Goal: Find specific page/section: Find specific page/section

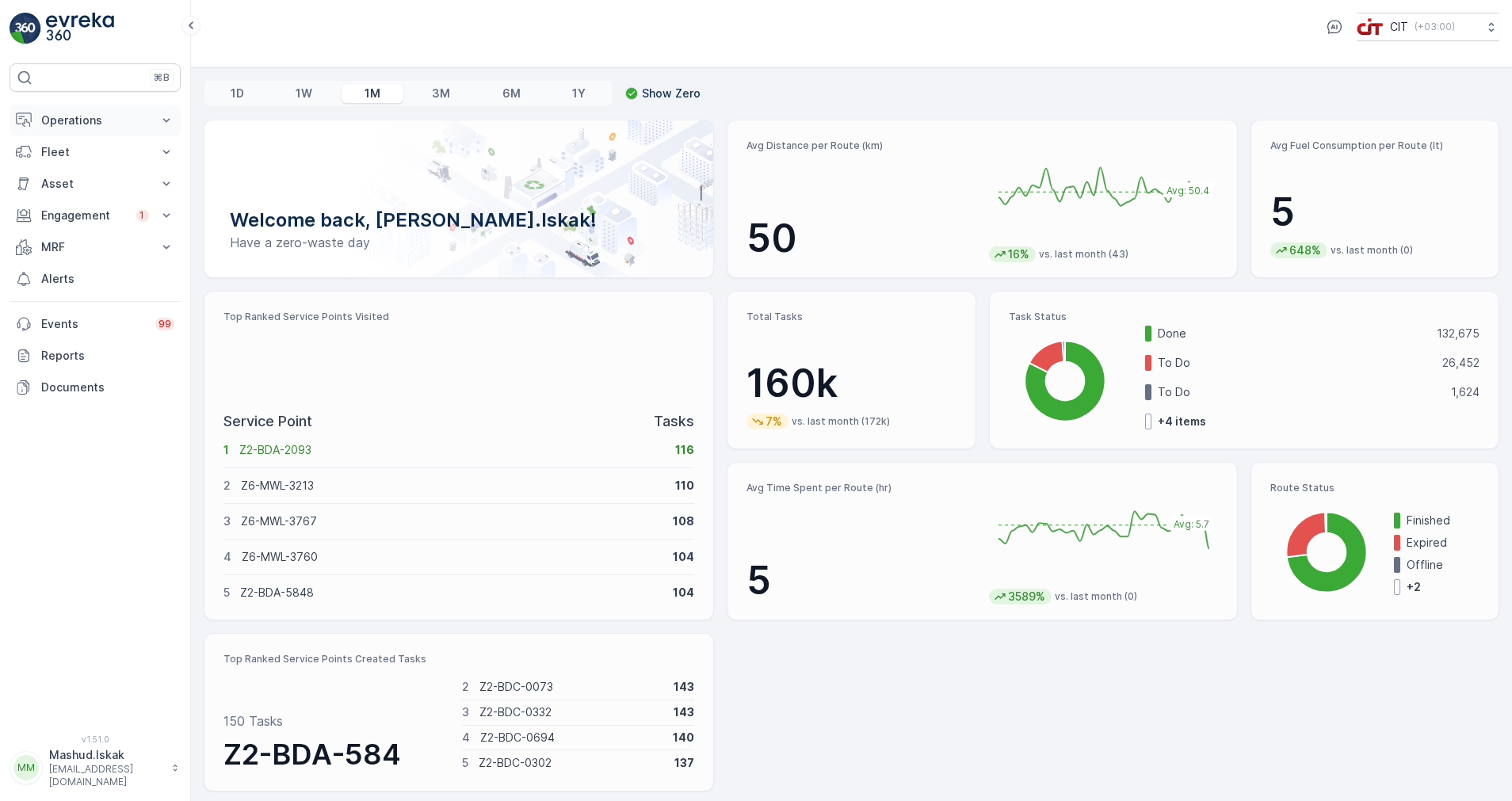
click at [80, 116] on p "Operations" at bounding box center [95, 120] width 108 height 16
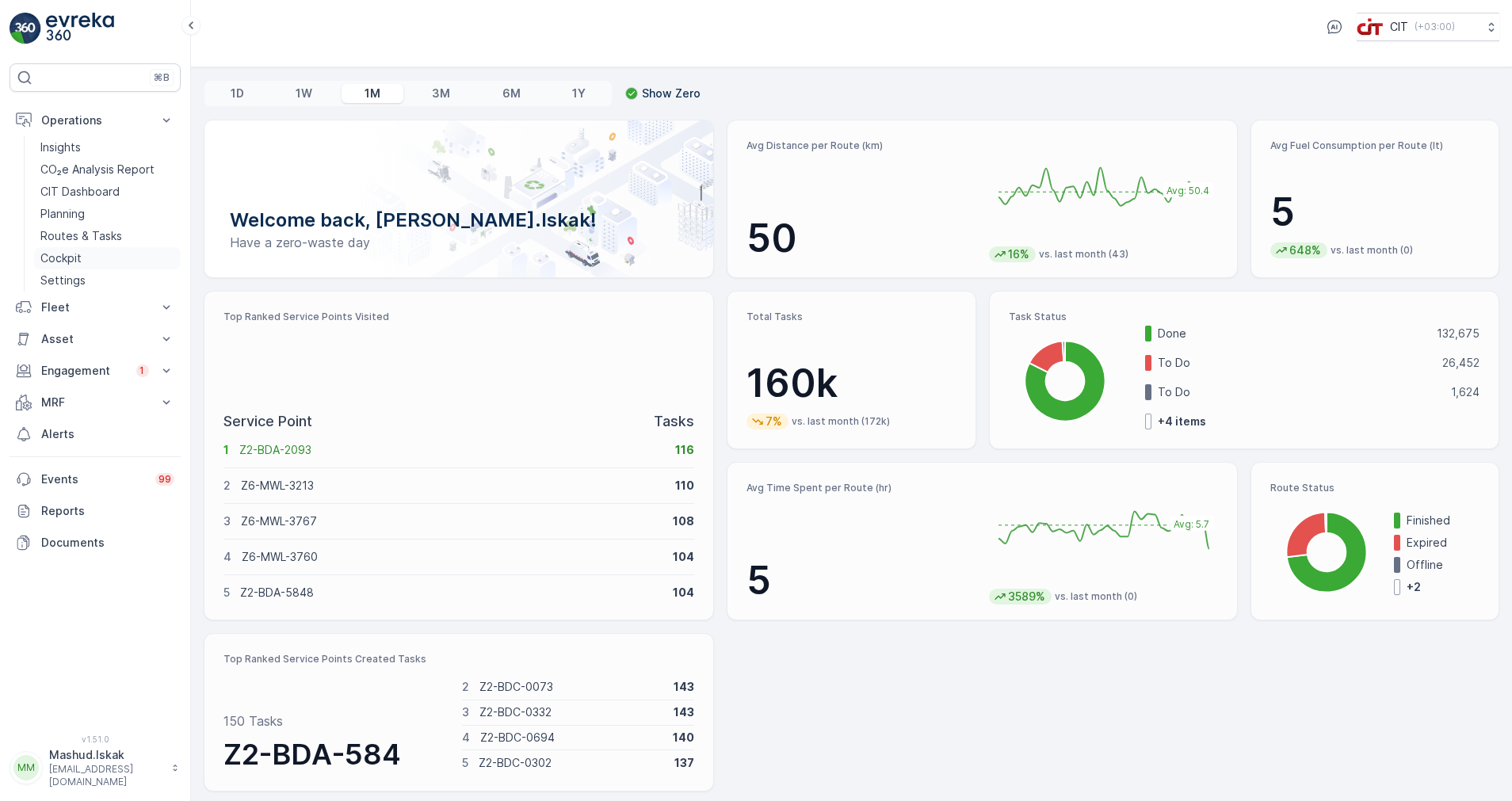
click at [78, 259] on p "Cockpit" at bounding box center [61, 259] width 42 height 16
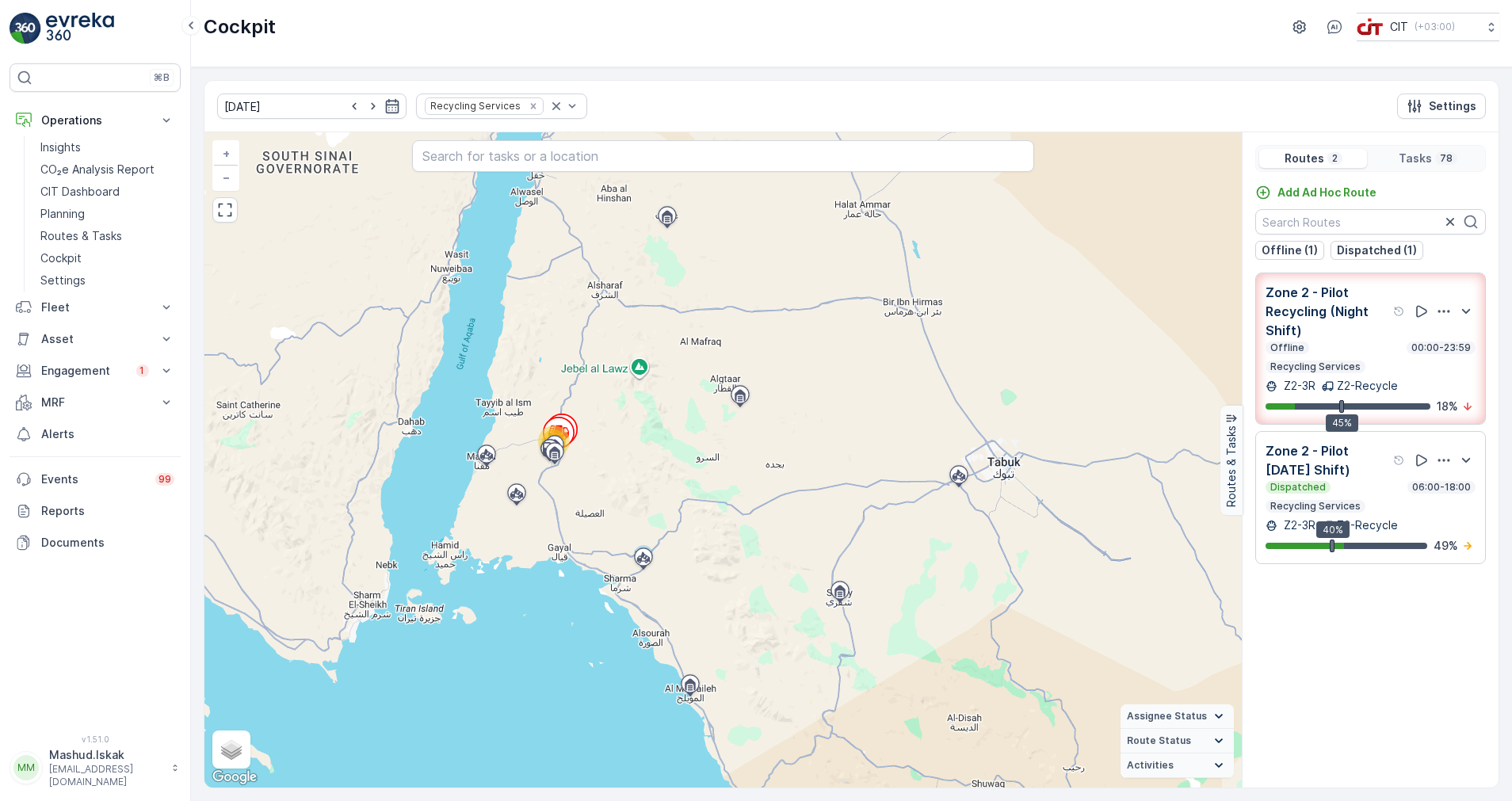
click at [1333, 324] on p "Zone 2 - Pilot Recycling (Night Shift)" at bounding box center [1328, 311] width 125 height 57
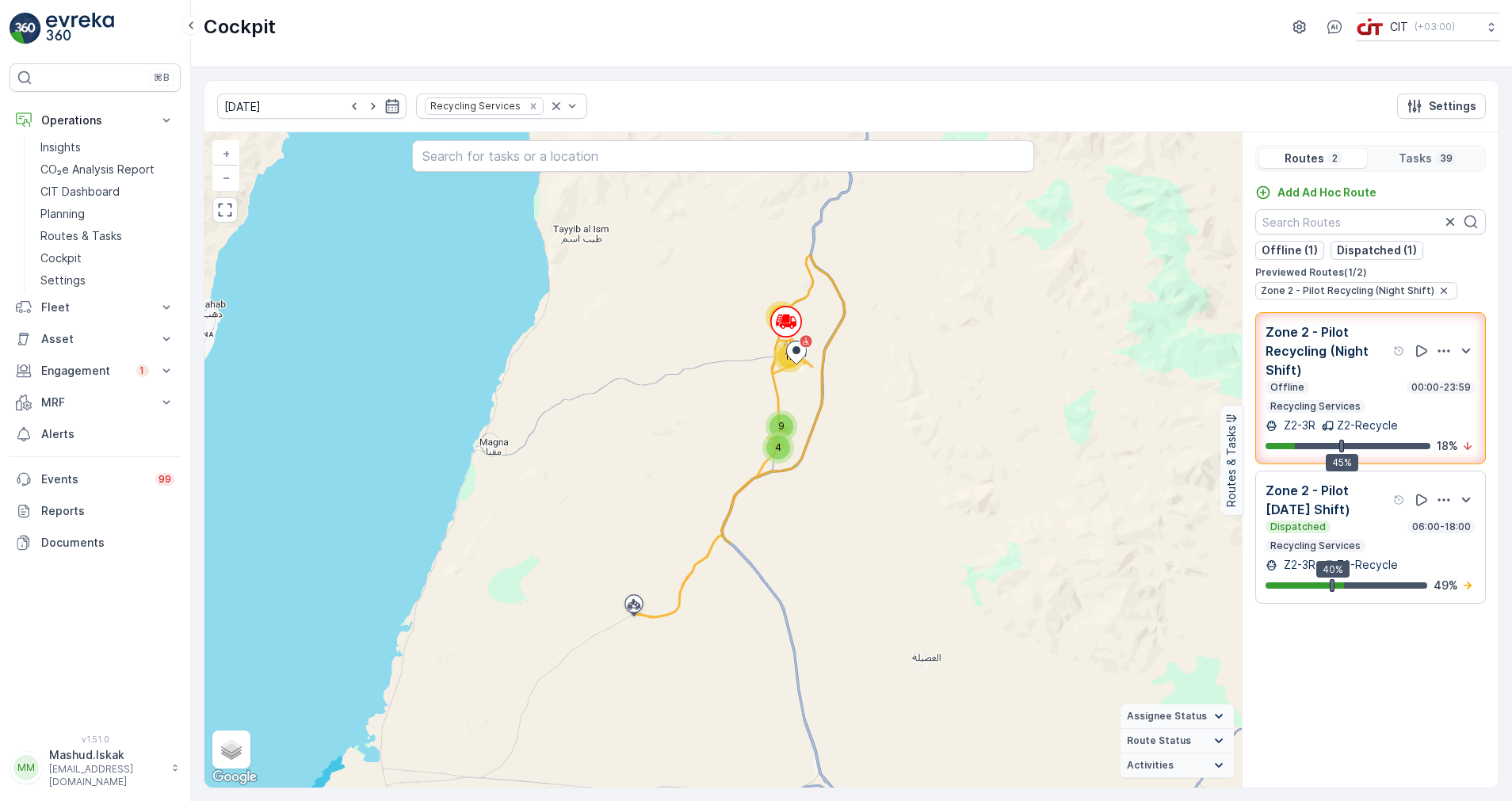
click at [783, 352] on div "12" at bounding box center [789, 356] width 23 height 23
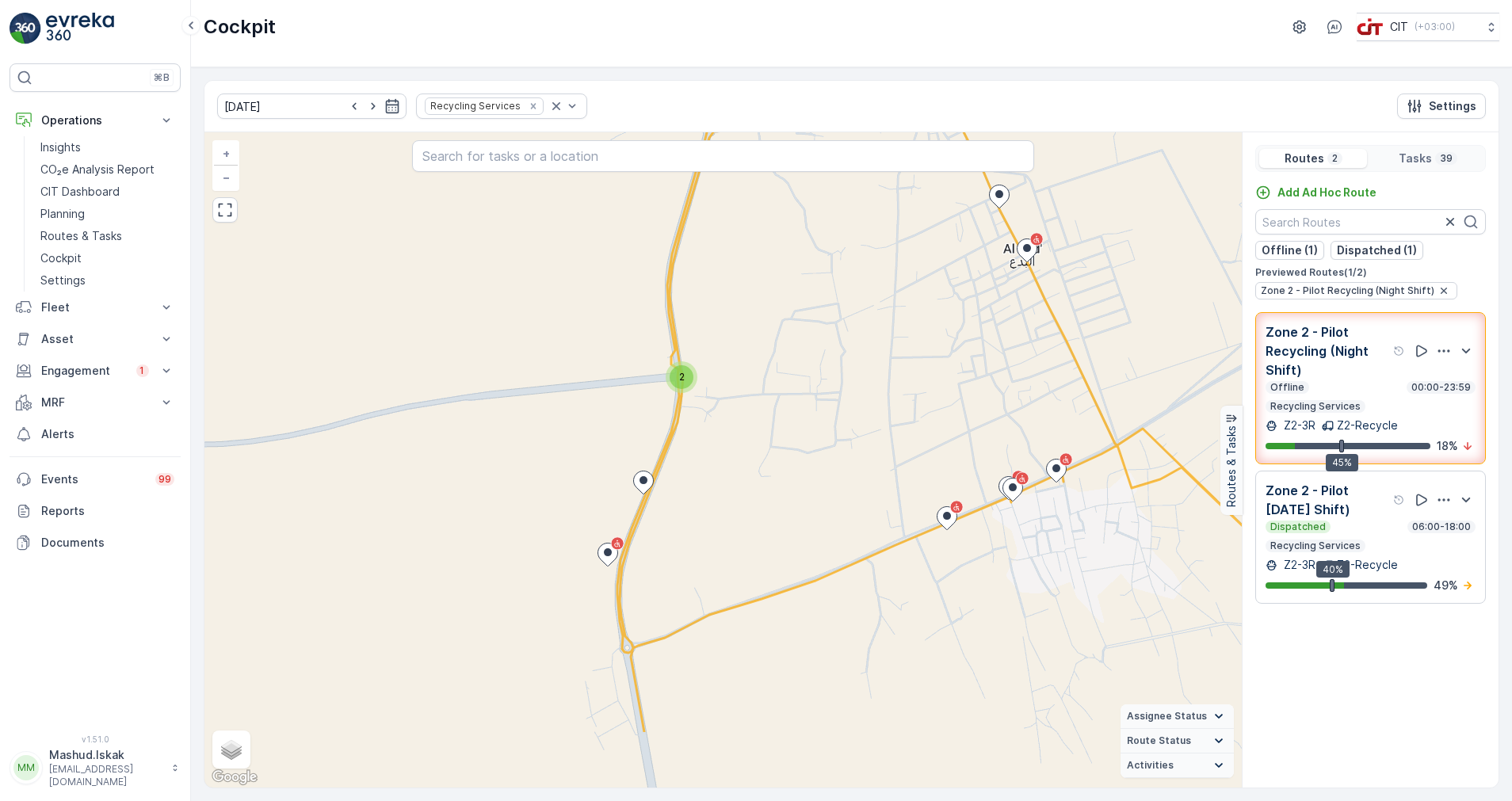
drag, startPoint x: 683, startPoint y: 524, endPoint x: 886, endPoint y: 433, distance: 222.5
click at [886, 433] on div "4 5 2 2 2 2 2 + − Satellite Roadmap Terrain Hybrid Leaflet Keyboard shortcuts M…" at bounding box center [722, 460] width 1037 height 656
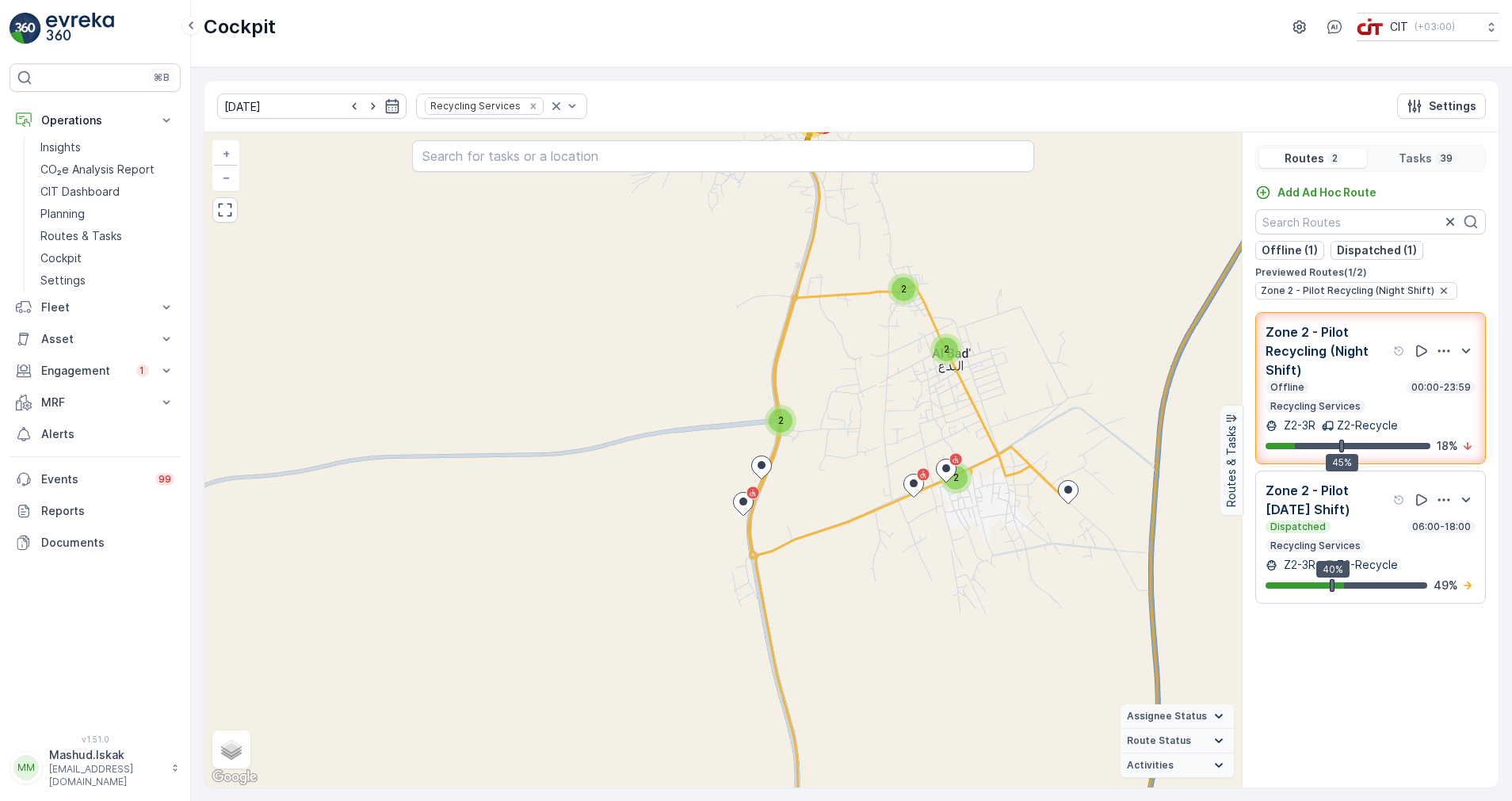
click at [1370, 519] on p "Zone 2 - Pilot [DATE] Shift)" at bounding box center [1328, 500] width 125 height 38
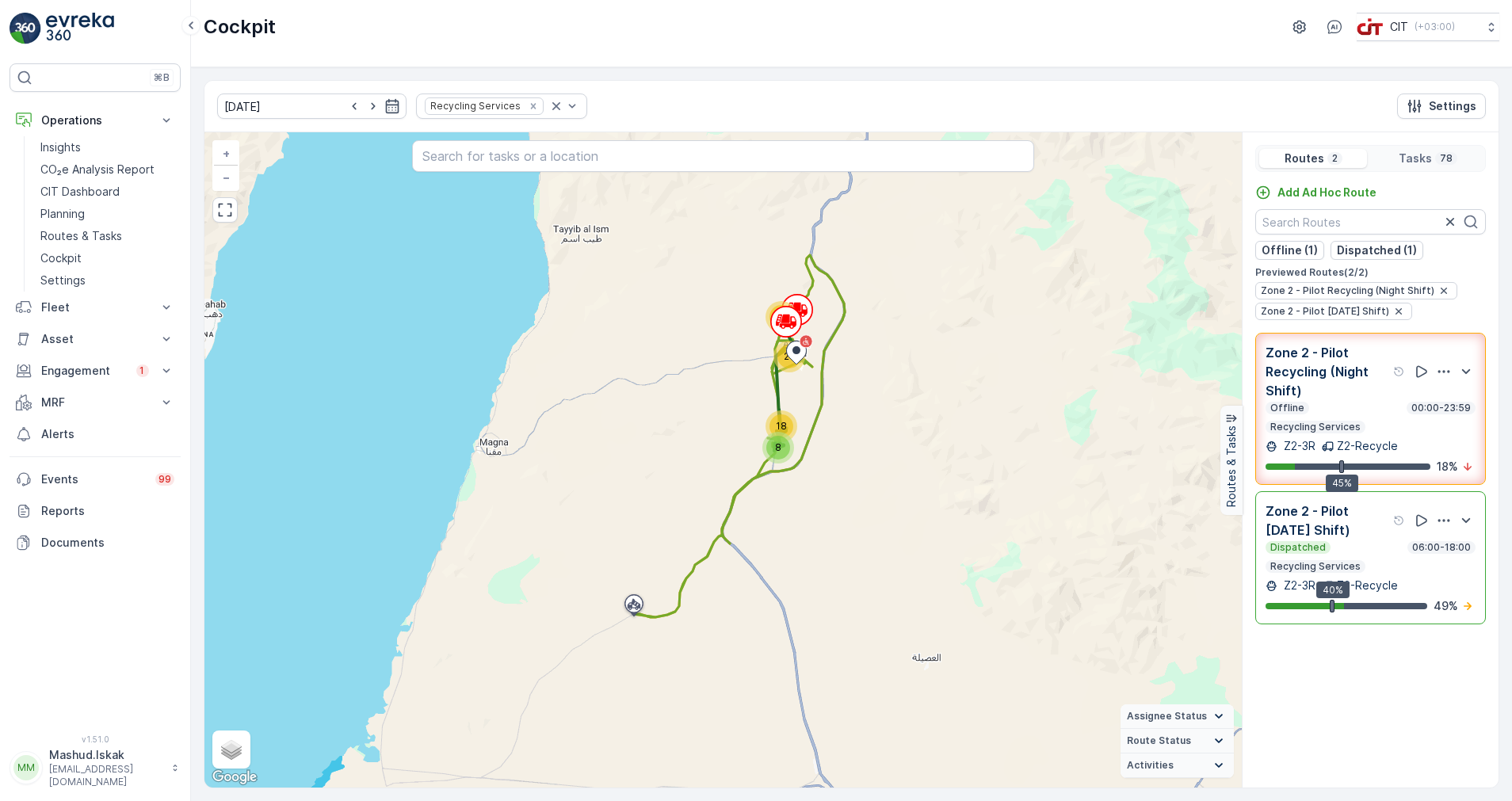
click at [1449, 527] on icon "button" at bounding box center [1444, 521] width 16 height 16
click at [1458, 541] on span "See More Details" at bounding box center [1446, 533] width 92 height 16
